Goal: Navigation & Orientation: Find specific page/section

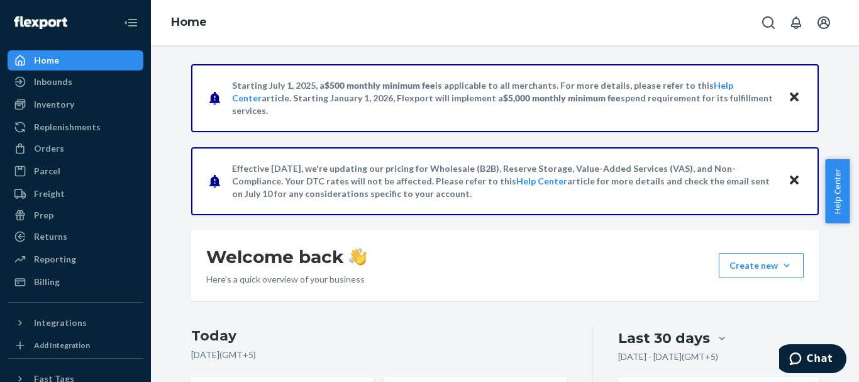
click at [792, 93] on icon "Close" at bounding box center [794, 96] width 9 height 15
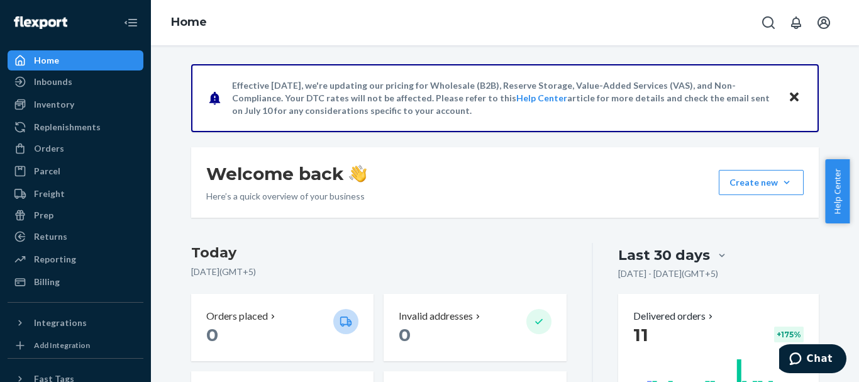
click at [792, 93] on icon "Close" at bounding box center [794, 96] width 9 height 15
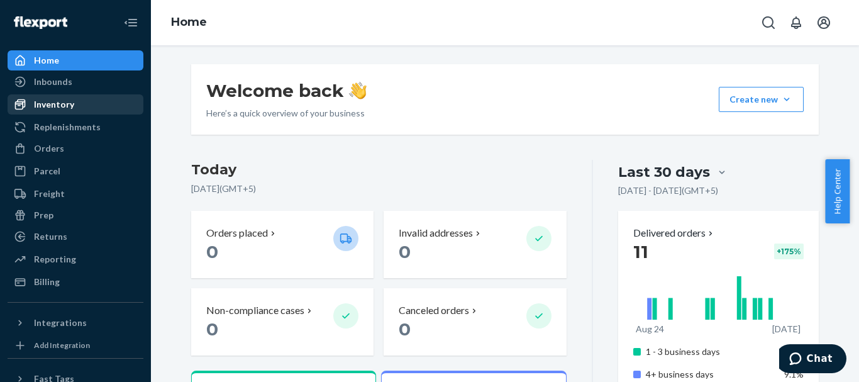
click at [40, 103] on div "Inventory" at bounding box center [54, 104] width 40 height 13
